Goal: Task Accomplishment & Management: Manage account settings

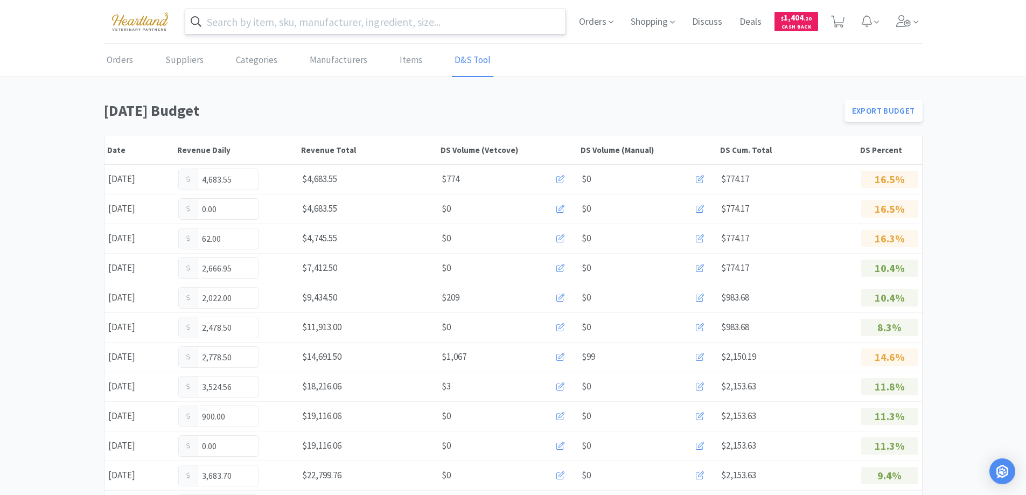
click at [361, 31] on input "text" at bounding box center [375, 21] width 381 height 25
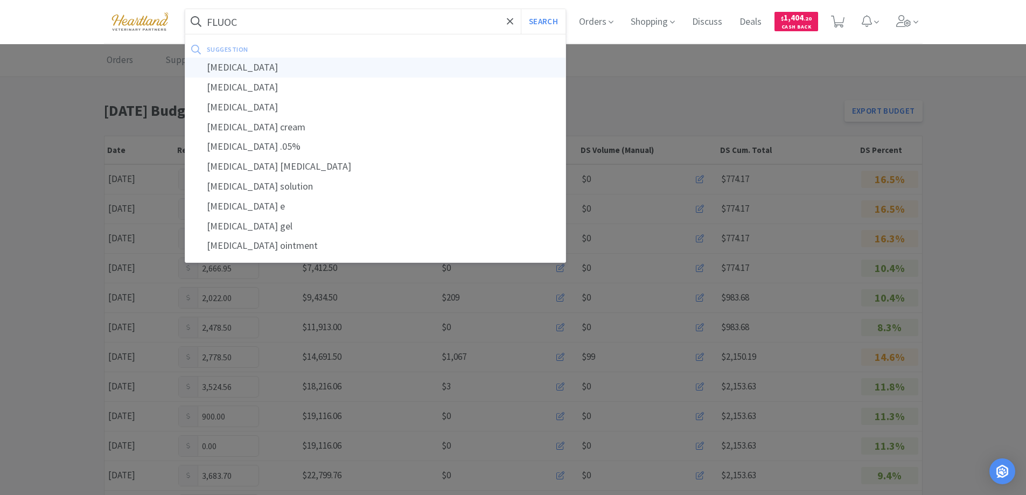
type input "[MEDICAL_DATA]"
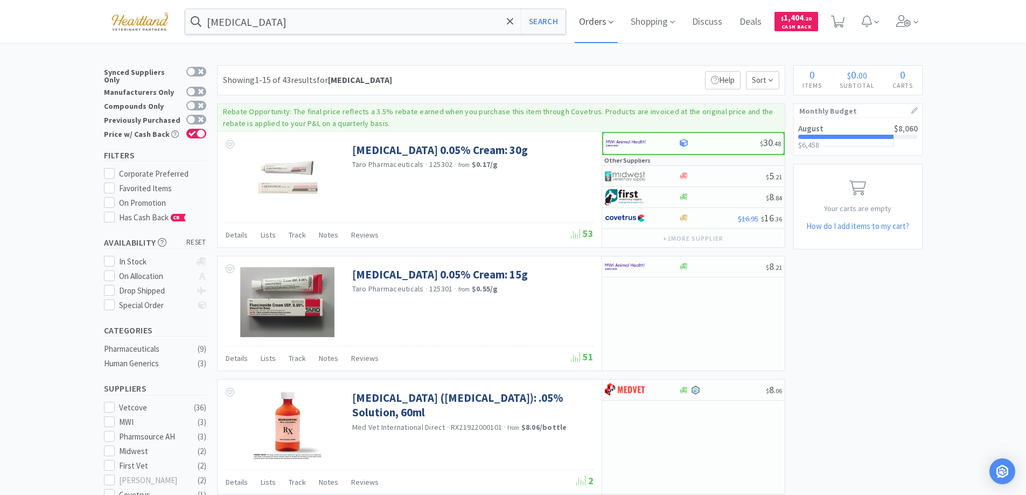
click at [613, 21] on icon at bounding box center [610, 22] width 5 height 10
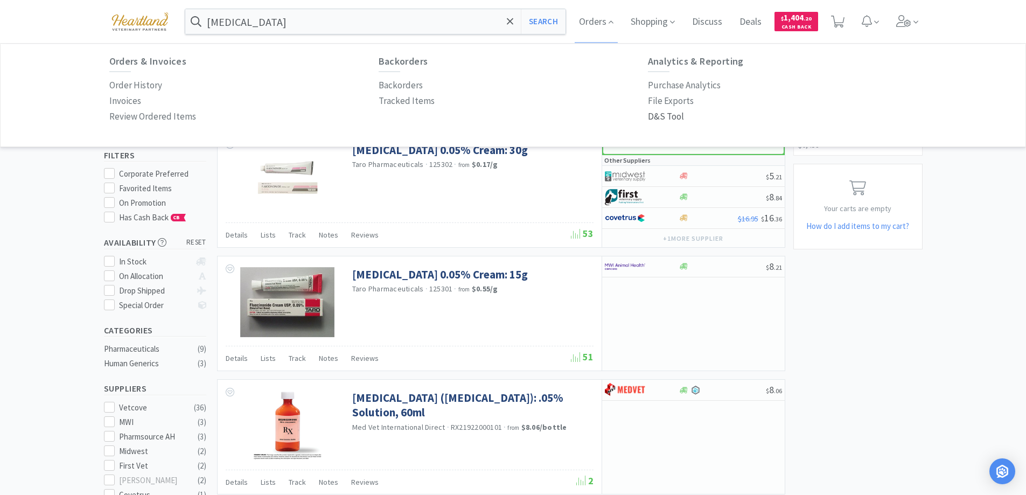
click at [662, 118] on p "D&S Tool" at bounding box center [666, 116] width 36 height 15
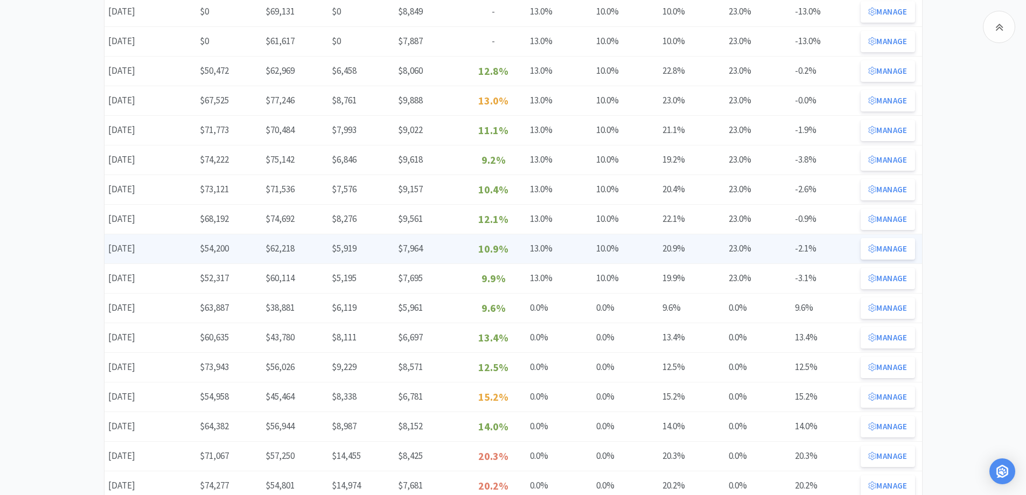
scroll to position [215, 0]
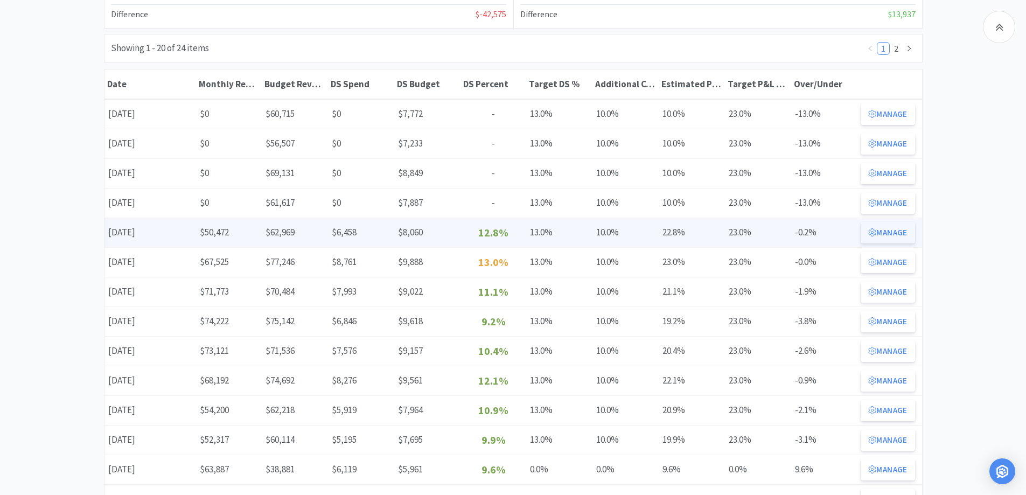
click at [882, 228] on button "Manage" at bounding box center [887, 233] width 54 height 22
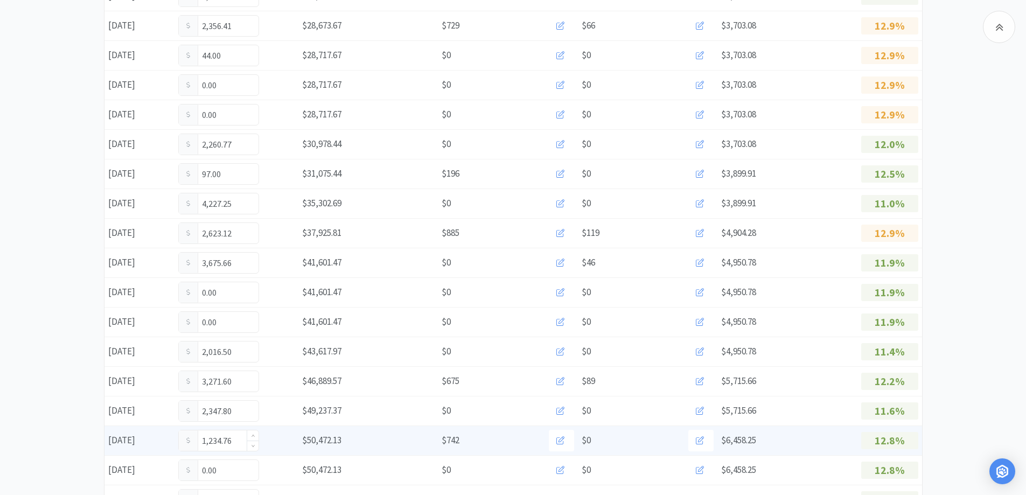
scroll to position [620, 0]
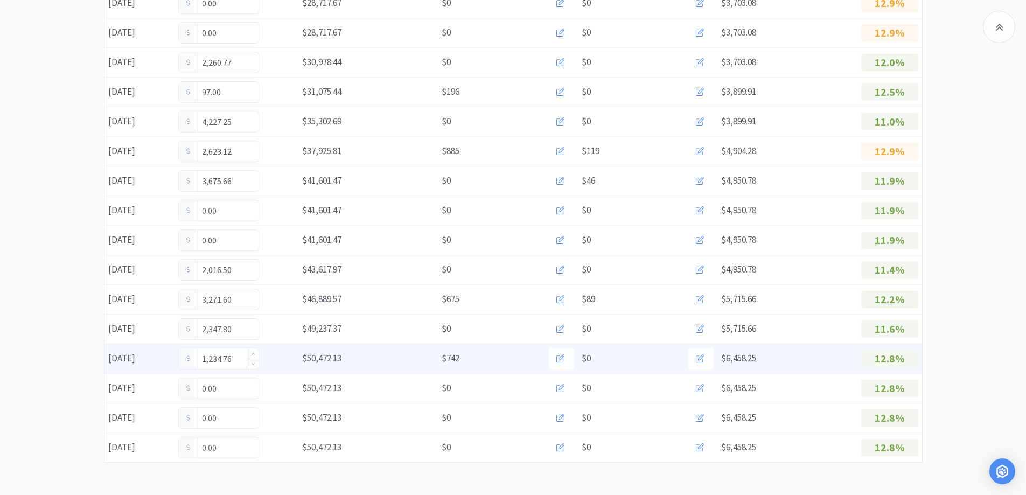
click at [235, 356] on input "1,234.76" at bounding box center [219, 358] width 80 height 20
type input "1"
type input "1,961.26"
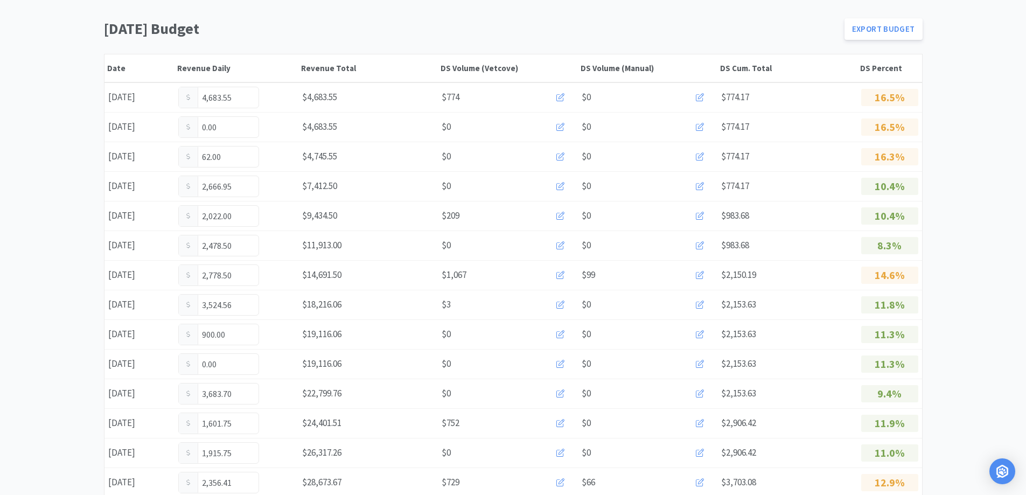
scroll to position [0, 0]
